Goal: Task Accomplishment & Management: Use online tool/utility

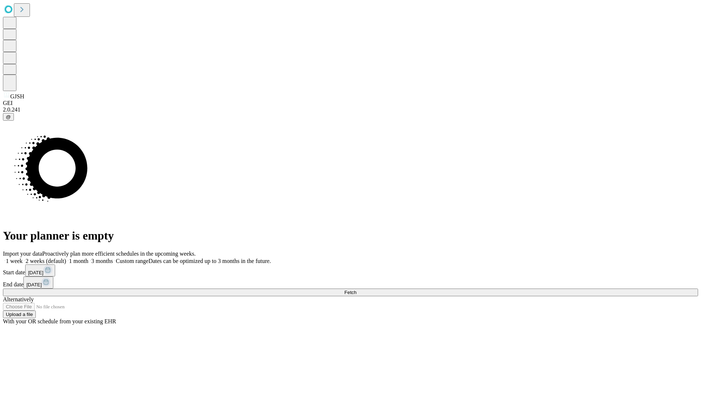
click at [357, 289] on span "Fetch" at bounding box center [351, 291] width 12 height 5
